Goal: Task Accomplishment & Management: Manage account settings

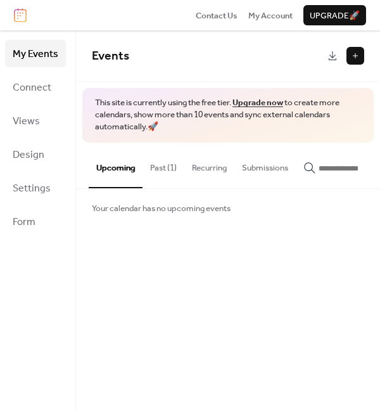
click at [358, 60] on button at bounding box center [356, 56] width 18 height 18
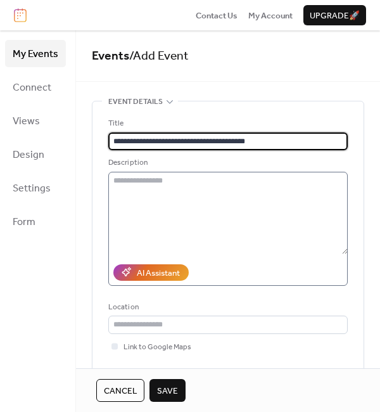
type input "**********"
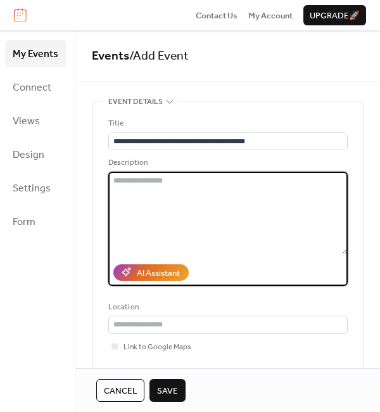
click at [172, 179] on textarea at bounding box center [228, 213] width 240 height 82
paste textarea "**********"
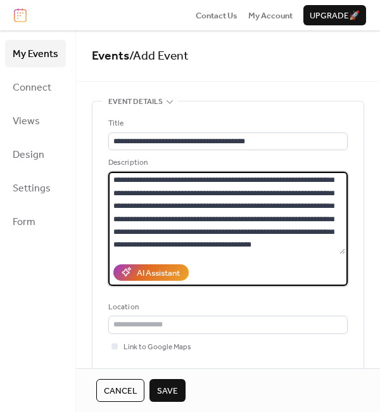
scroll to position [1250, 0]
click at [136, 186] on textarea at bounding box center [226, 213] width 237 height 82
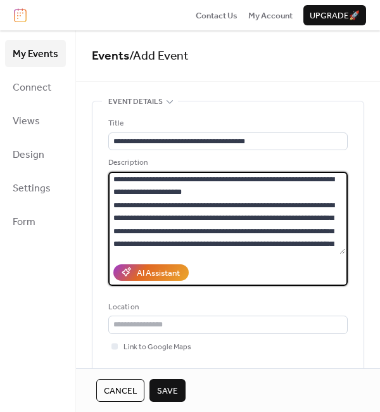
scroll to position [0, 0]
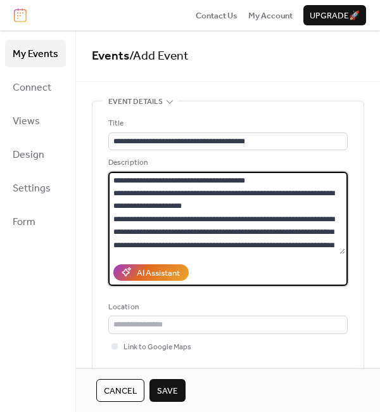
drag, startPoint x: 277, startPoint y: 183, endPoint x: 111, endPoint y: 181, distance: 166.1
click at [111, 181] on textarea at bounding box center [226, 213] width 237 height 82
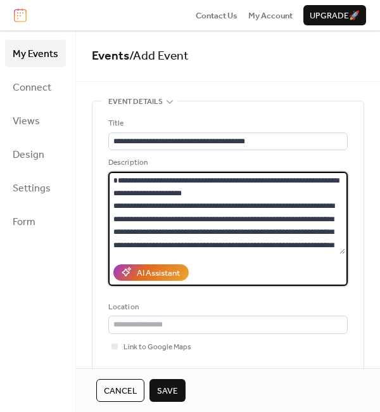
click at [230, 205] on textarea at bounding box center [226, 213] width 237 height 82
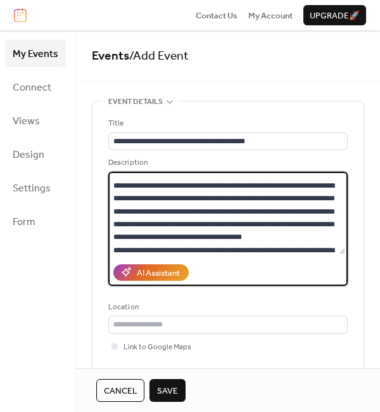
scroll to position [72, 0]
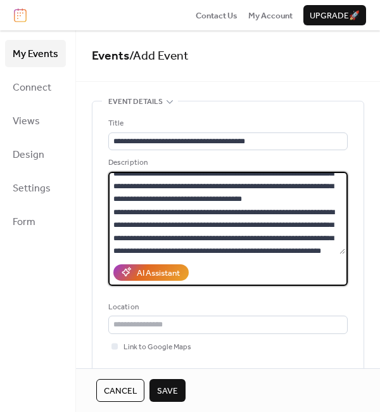
click at [184, 224] on textarea at bounding box center [226, 213] width 237 height 82
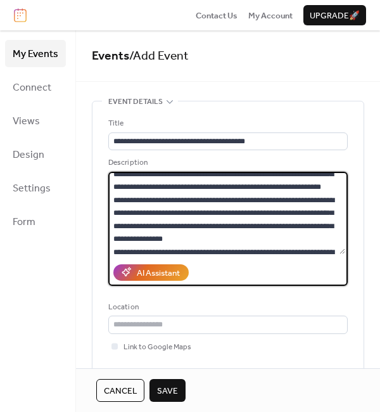
scroll to position [157, 0]
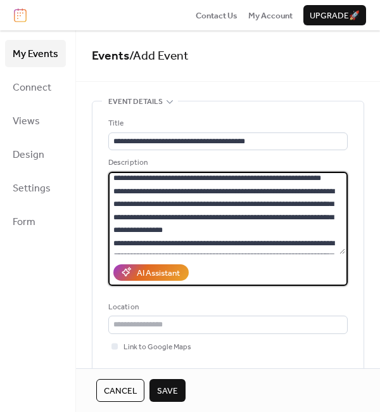
click at [242, 210] on textarea at bounding box center [226, 213] width 237 height 82
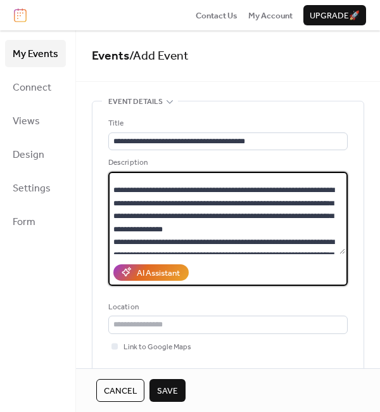
scroll to position [243, 0]
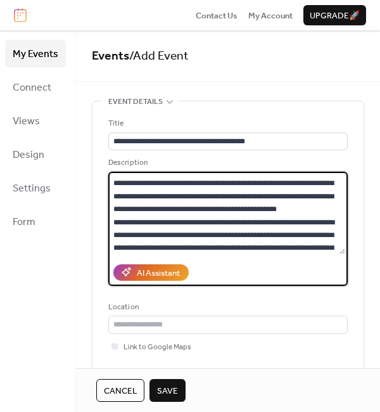
click at [258, 191] on textarea at bounding box center [226, 213] width 237 height 82
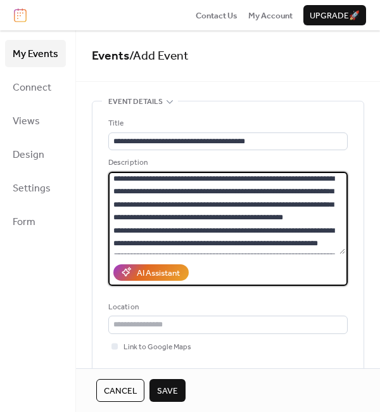
scroll to position [328, 0]
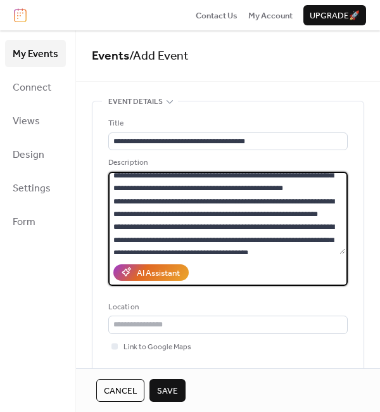
click at [225, 185] on textarea at bounding box center [226, 213] width 237 height 82
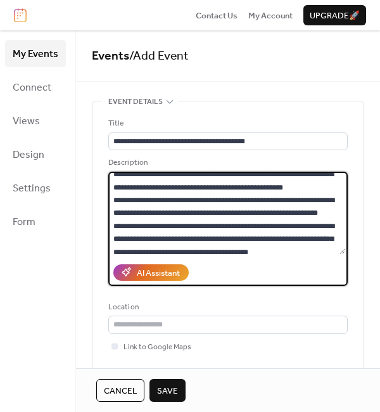
scroll to position [414, 0]
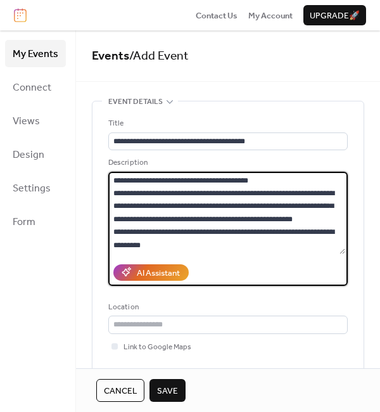
click at [231, 178] on textarea at bounding box center [226, 213] width 237 height 82
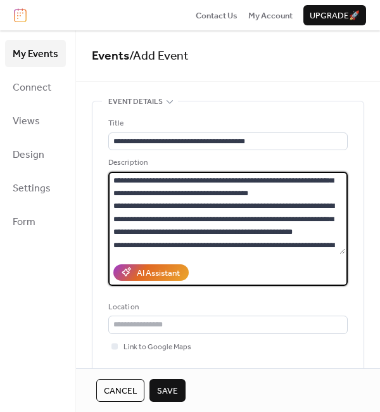
scroll to position [427, 0]
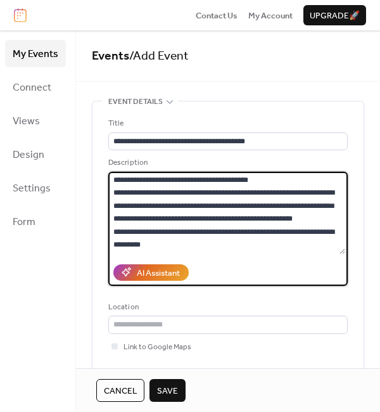
click at [231, 216] on textarea at bounding box center [226, 213] width 237 height 82
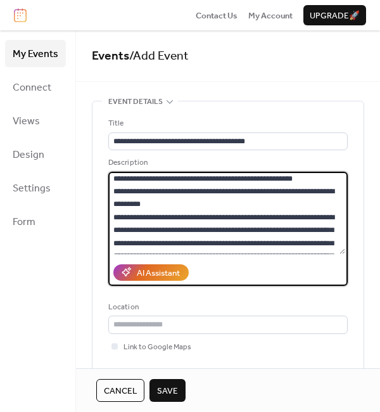
scroll to position [499, 0]
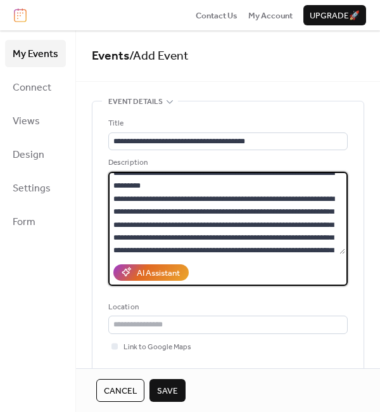
click at [205, 247] on textarea at bounding box center [226, 213] width 237 height 82
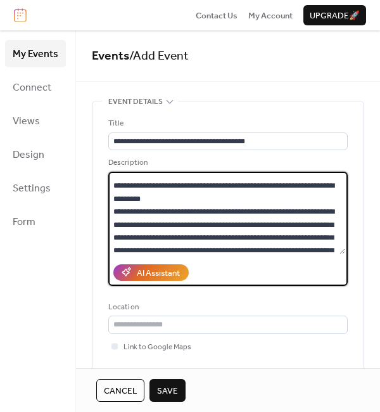
scroll to position [515, 0]
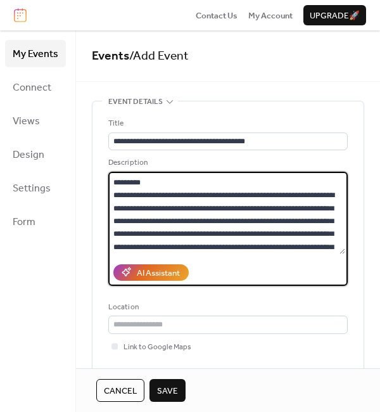
click at [328, 179] on textarea at bounding box center [226, 213] width 237 height 82
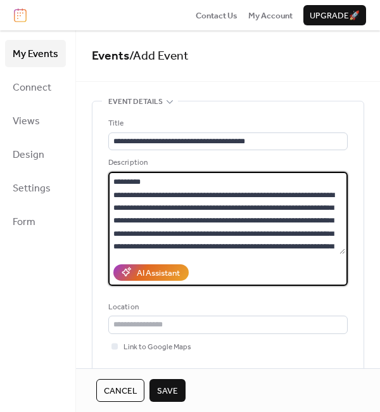
scroll to position [601, 0]
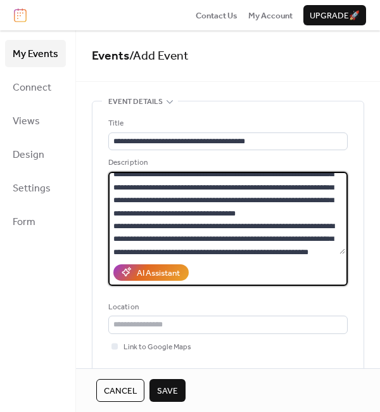
click at [221, 198] on textarea at bounding box center [226, 213] width 237 height 82
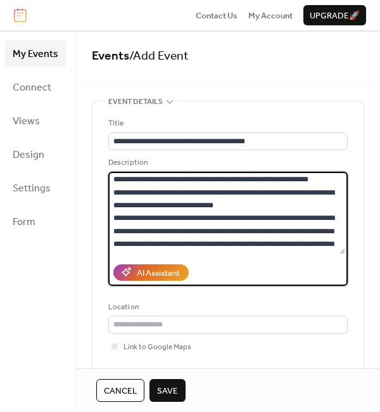
scroll to position [758, 0]
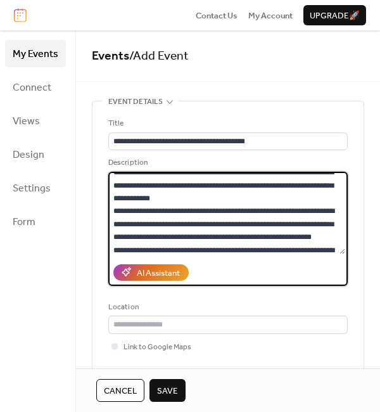
click at [186, 176] on textarea at bounding box center [226, 213] width 237 height 82
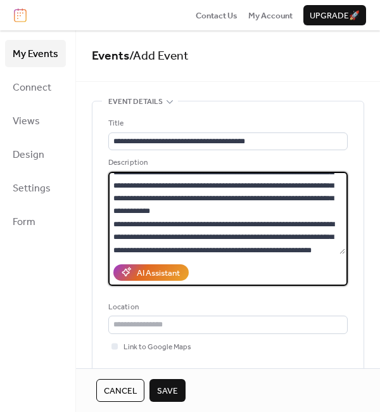
scroll to position [764, 0]
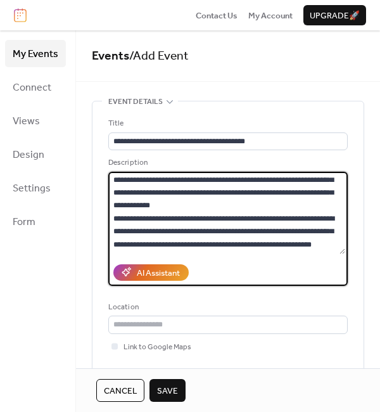
click at [183, 234] on textarea at bounding box center [226, 213] width 237 height 82
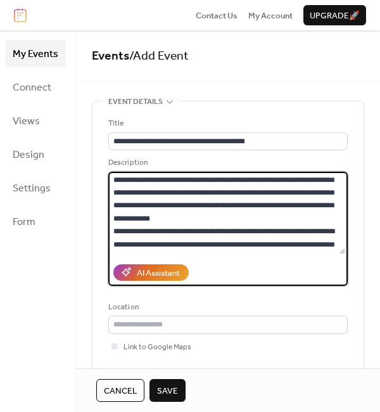
scroll to position [837, 0]
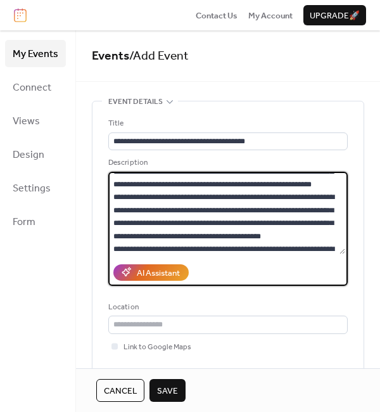
click at [259, 196] on textarea at bounding box center [226, 213] width 237 height 82
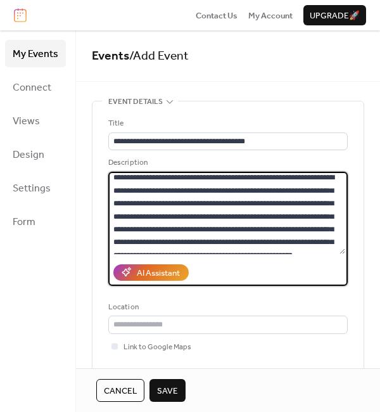
click at [281, 190] on textarea at bounding box center [226, 213] width 237 height 82
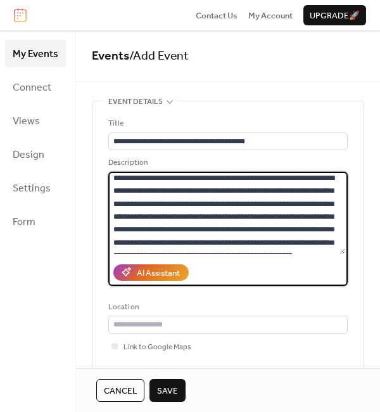
click at [212, 238] on textarea at bounding box center [226, 213] width 237 height 82
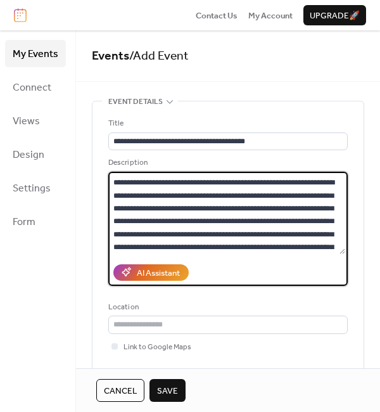
scroll to position [1015, 0]
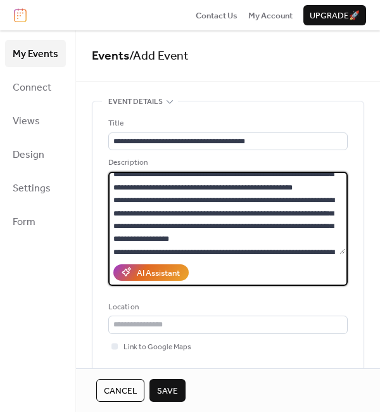
click at [183, 238] on textarea at bounding box center [226, 213] width 237 height 82
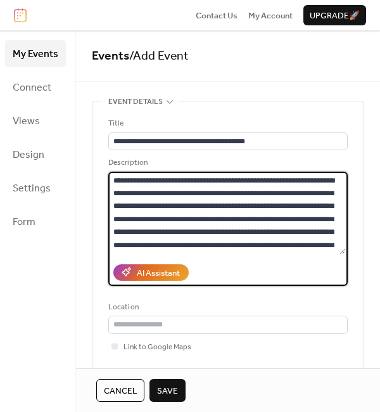
scroll to position [1184, 0]
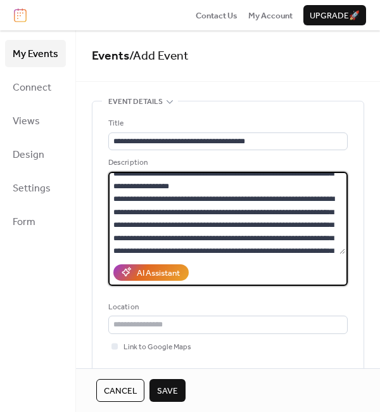
click at [297, 198] on textarea at bounding box center [226, 213] width 237 height 82
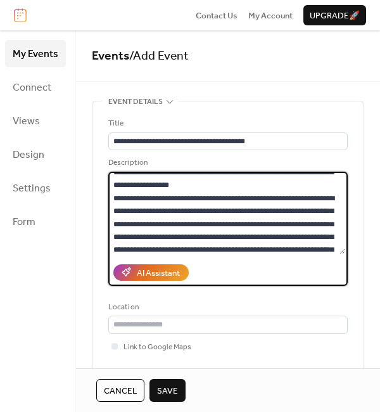
scroll to position [1270, 0]
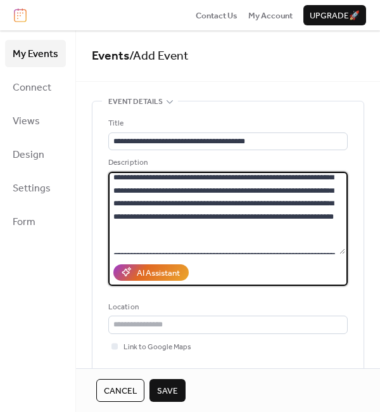
click at [276, 174] on textarea at bounding box center [226, 213] width 237 height 82
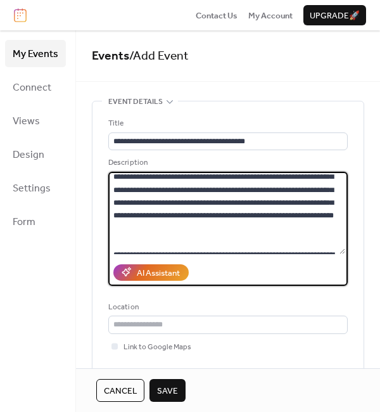
scroll to position [1353, 0]
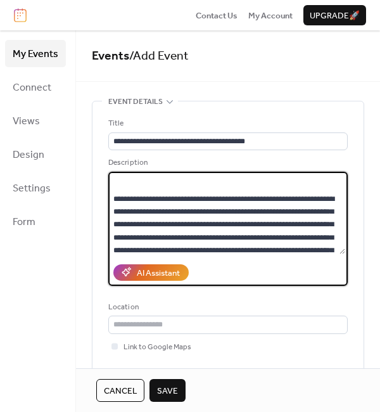
click at [311, 212] on textarea at bounding box center [226, 213] width 237 height 82
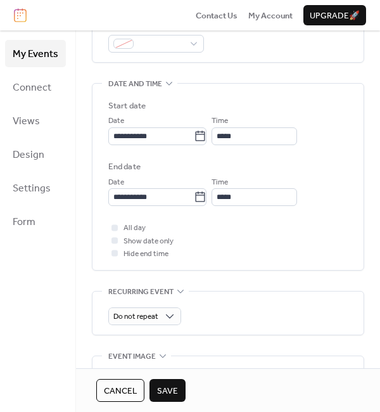
scroll to position [398, 0]
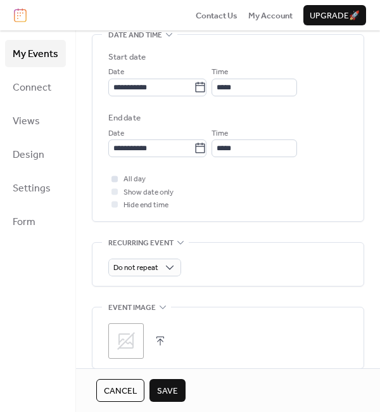
type textarea "**********"
click at [115, 179] on div at bounding box center [115, 179] width 6 height 6
click at [125, 348] on icon at bounding box center [126, 341] width 18 height 18
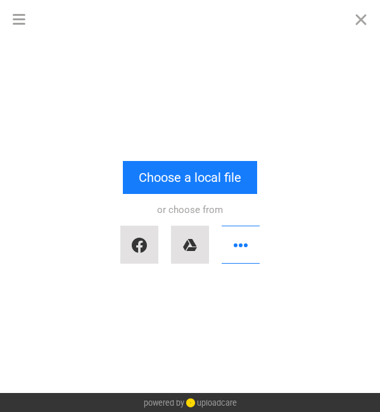
scroll to position [0, 0]
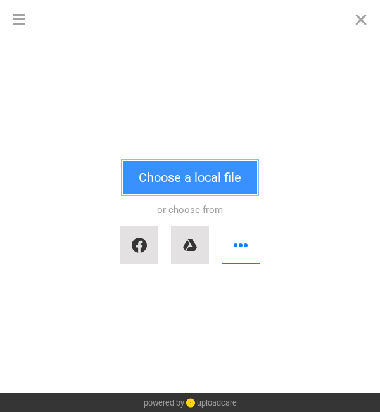
click at [178, 188] on button "Choose a local file" at bounding box center [190, 177] width 134 height 33
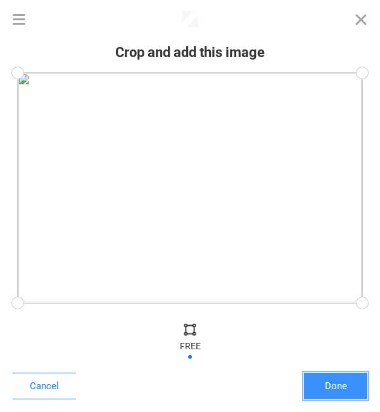
click at [339, 387] on button "Done" at bounding box center [335, 386] width 63 height 27
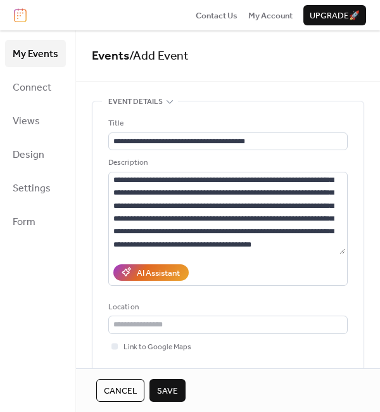
click at [167, 392] on span "Save" at bounding box center [167, 391] width 21 height 13
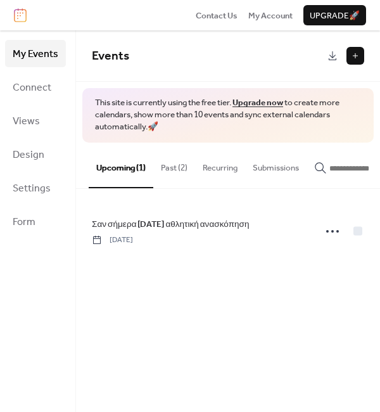
click at [178, 167] on button "Past (2)" at bounding box center [174, 165] width 42 height 44
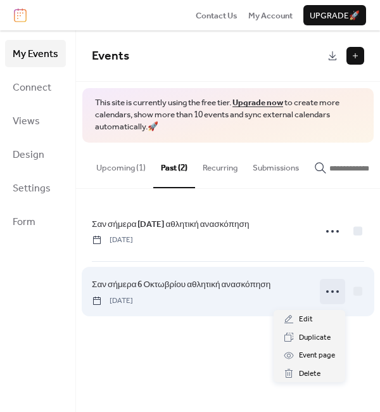
click at [332, 288] on icon at bounding box center [333, 291] width 20 height 20
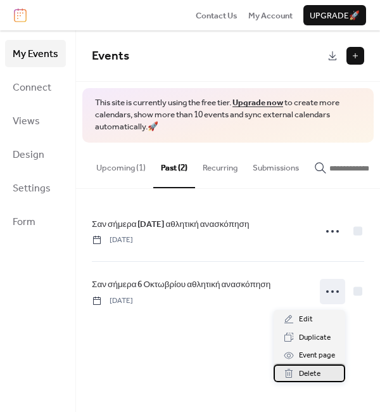
click at [320, 371] on span "Delete" at bounding box center [310, 374] width 22 height 13
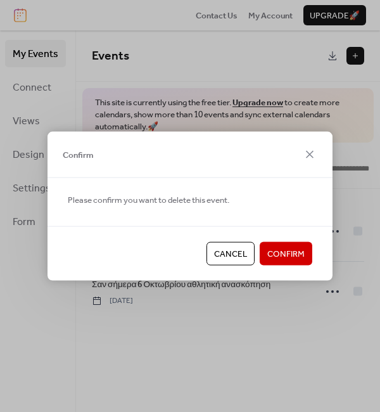
click at [290, 242] on button "Confirm" at bounding box center [286, 253] width 53 height 23
